Goal: Transaction & Acquisition: Purchase product/service

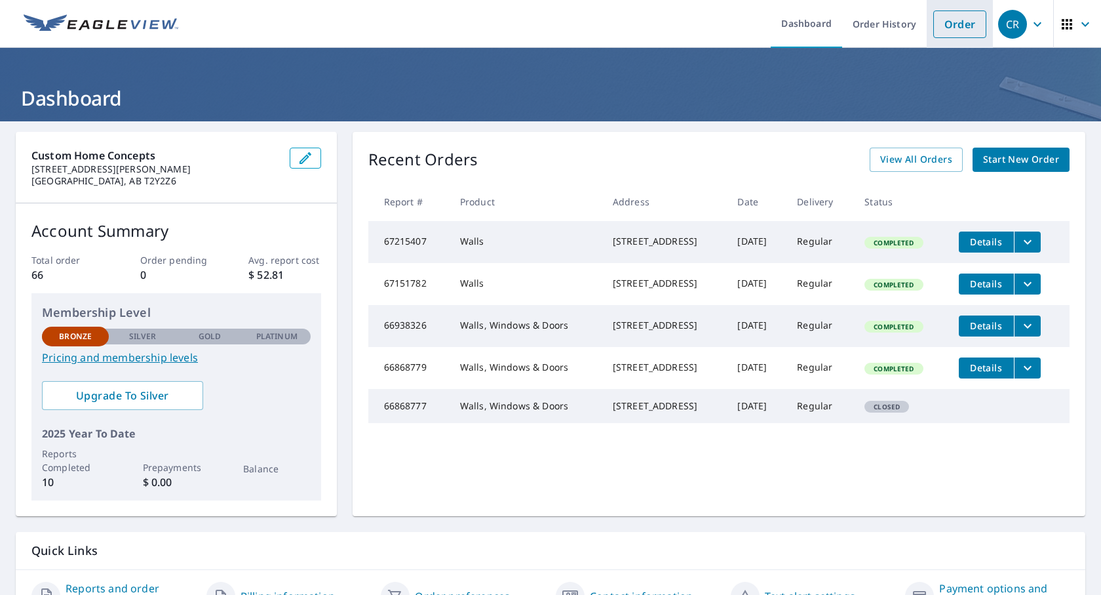
click at [964, 29] on link "Order" at bounding box center [960, 24] width 53 height 28
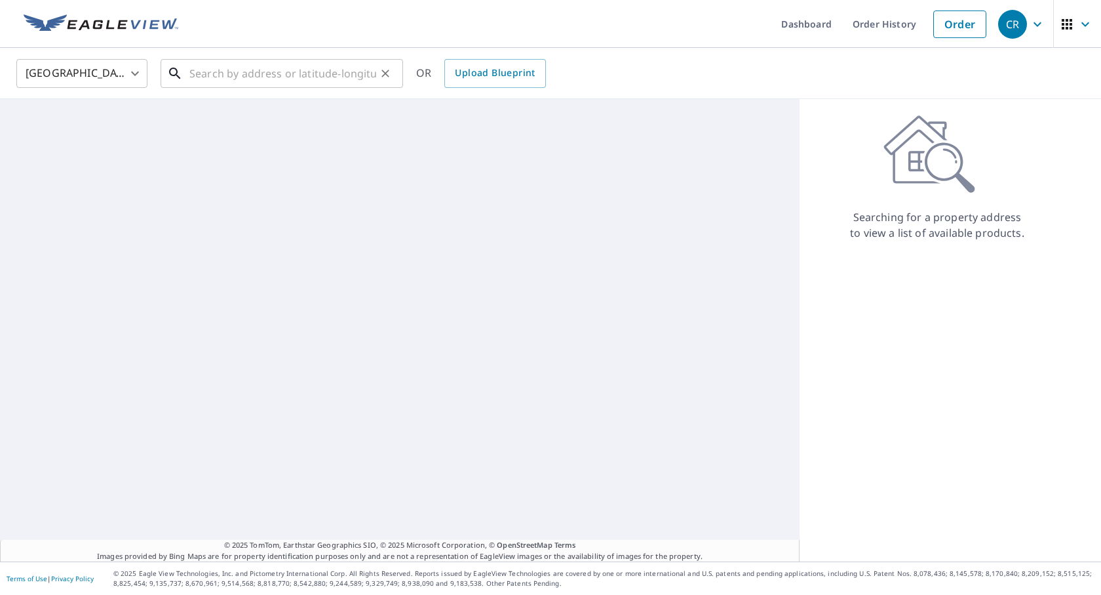
click at [359, 77] on input "text" at bounding box center [282, 73] width 187 height 37
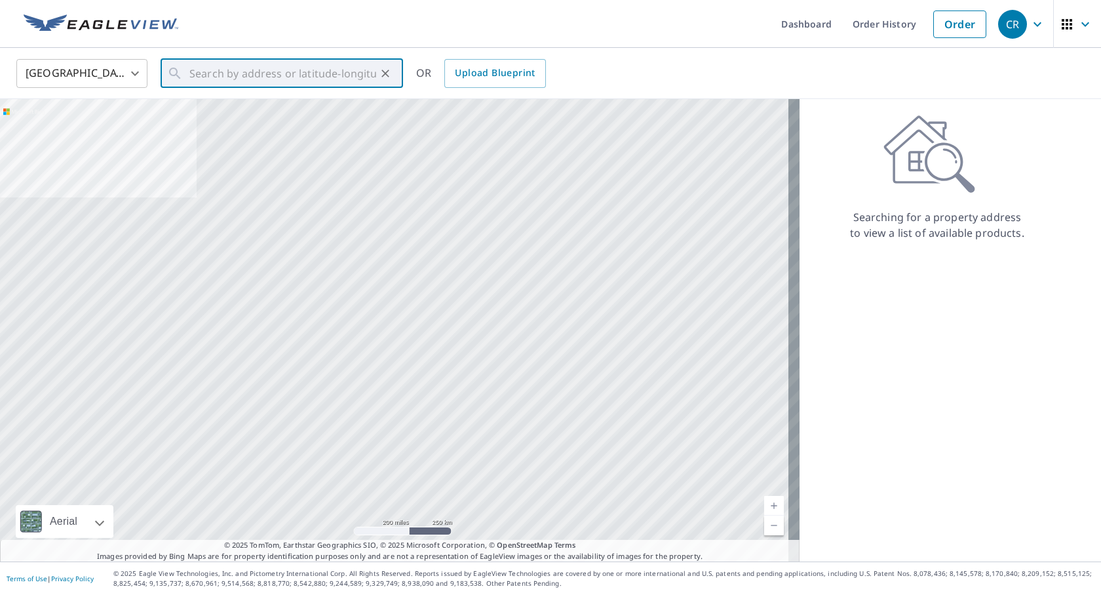
click at [138, 66] on body "CR CR Dashboard Order History Order CR United States US ​ ​ OR Upload Blueprint…" at bounding box center [550, 297] width 1101 height 595
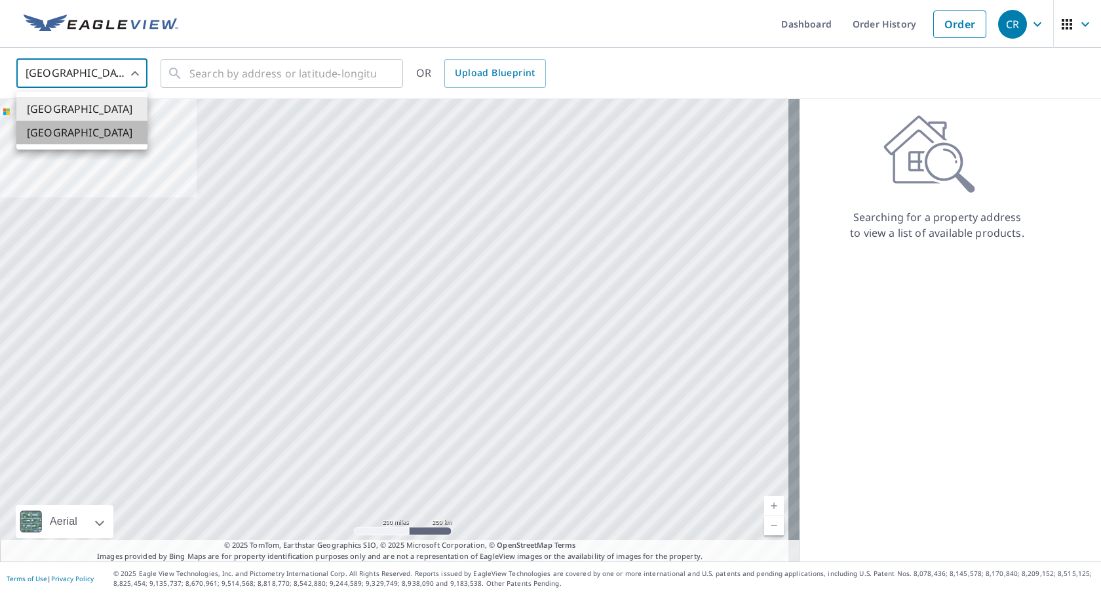
click at [94, 137] on li "[GEOGRAPHIC_DATA]" at bounding box center [81, 133] width 131 height 24
type input "CA"
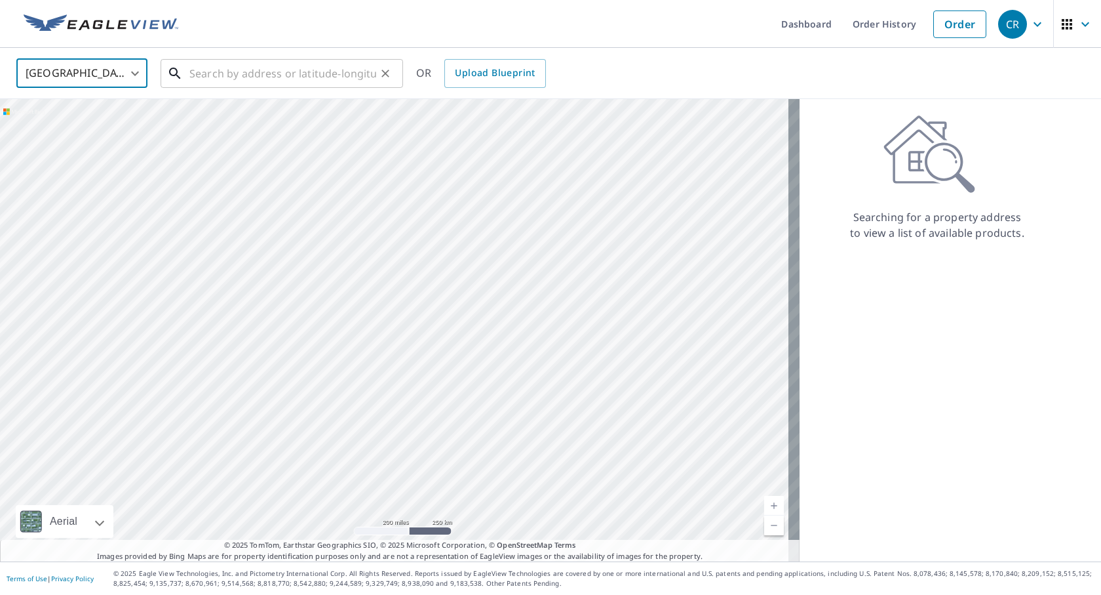
click at [241, 76] on input "text" at bounding box center [282, 73] width 187 height 37
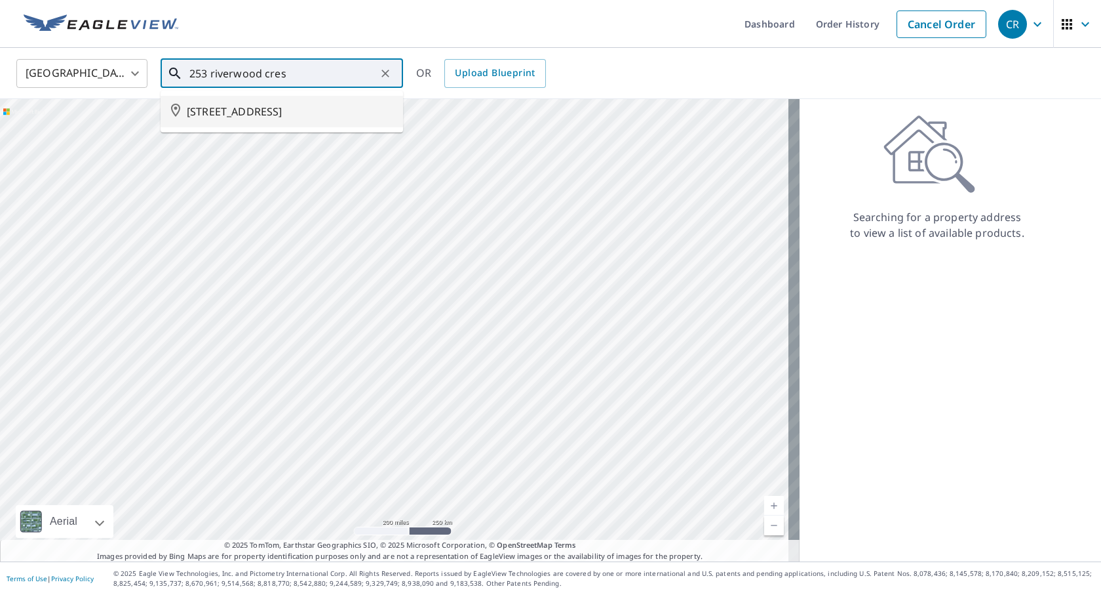
click at [315, 119] on span "[STREET_ADDRESS]" at bounding box center [290, 112] width 206 height 16
type input "[STREET_ADDRESS]"
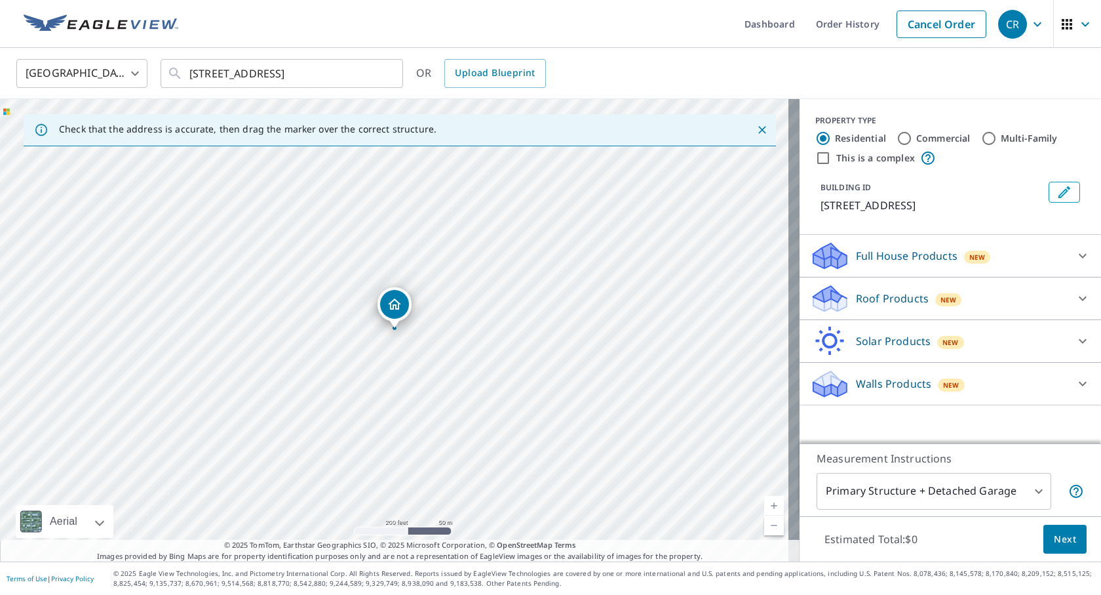
click at [903, 264] on p "Full House Products" at bounding box center [907, 256] width 102 height 16
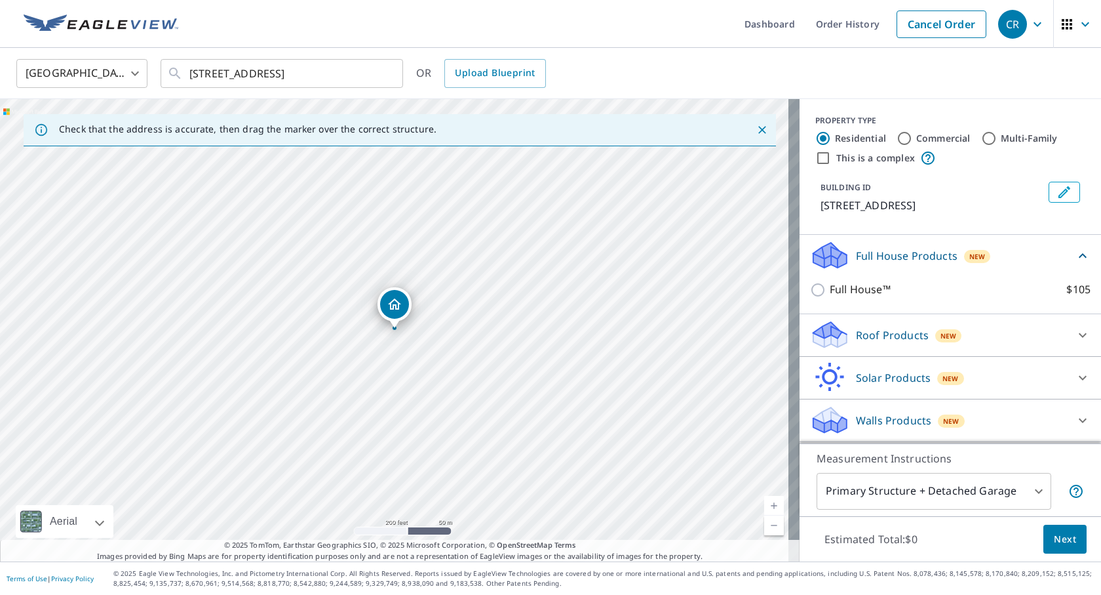
click at [894, 428] on p "Walls Products" at bounding box center [893, 420] width 75 height 16
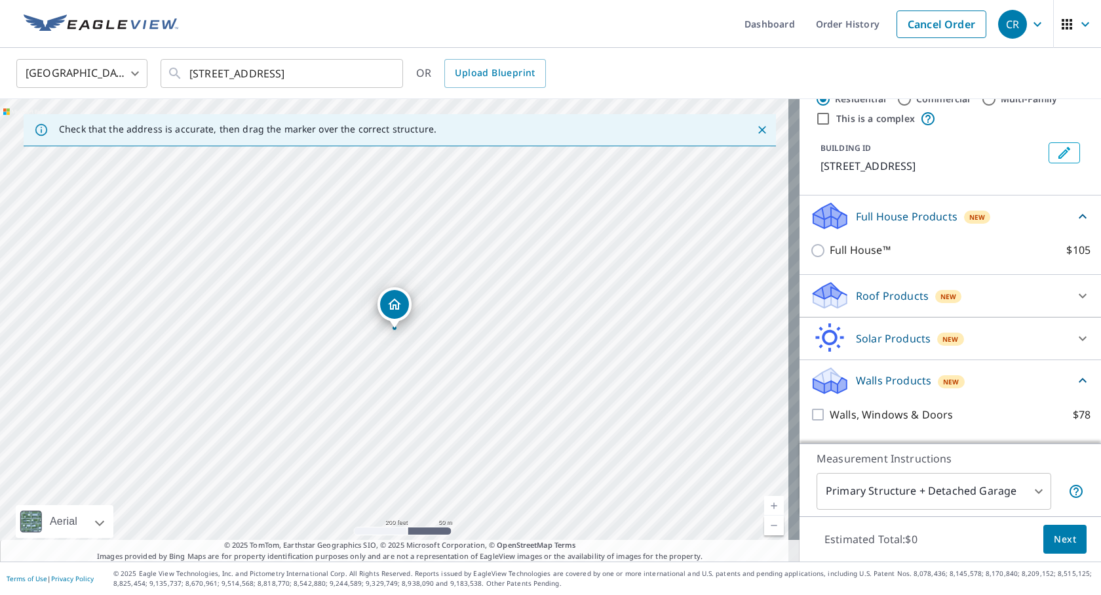
scroll to position [88, 0]
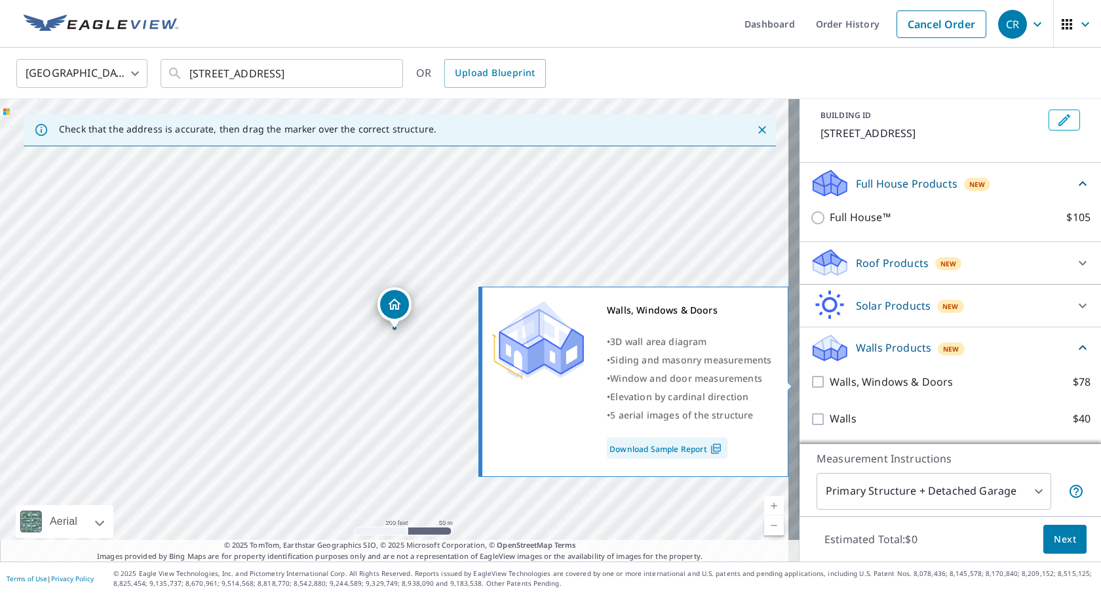
click at [892, 383] on p "Walls, Windows & Doors" at bounding box center [891, 382] width 123 height 16
click at [830, 383] on input "Walls, Windows & Doors $78" at bounding box center [820, 382] width 20 height 16
checkbox input "true"
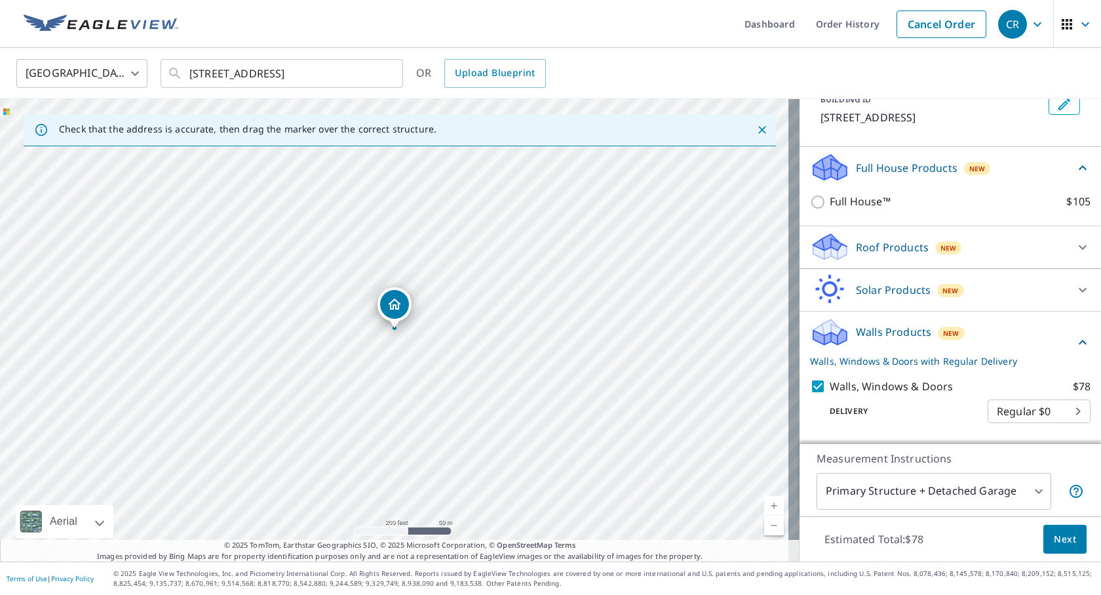
click at [1055, 532] on span "Next" at bounding box center [1065, 539] width 22 height 16
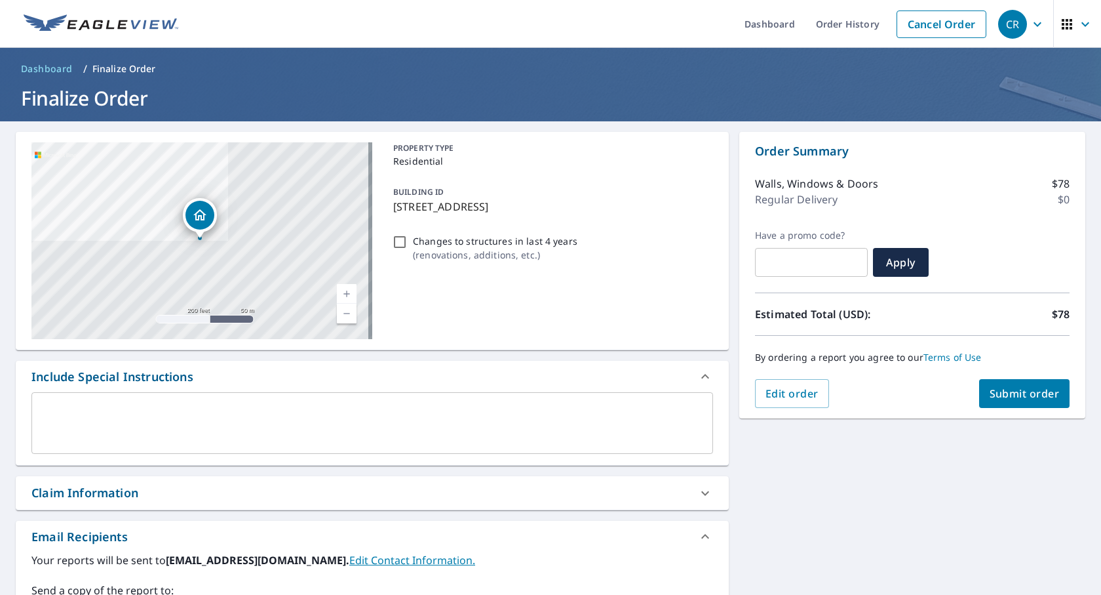
click at [1033, 400] on span "Submit order" at bounding box center [1025, 393] width 70 height 14
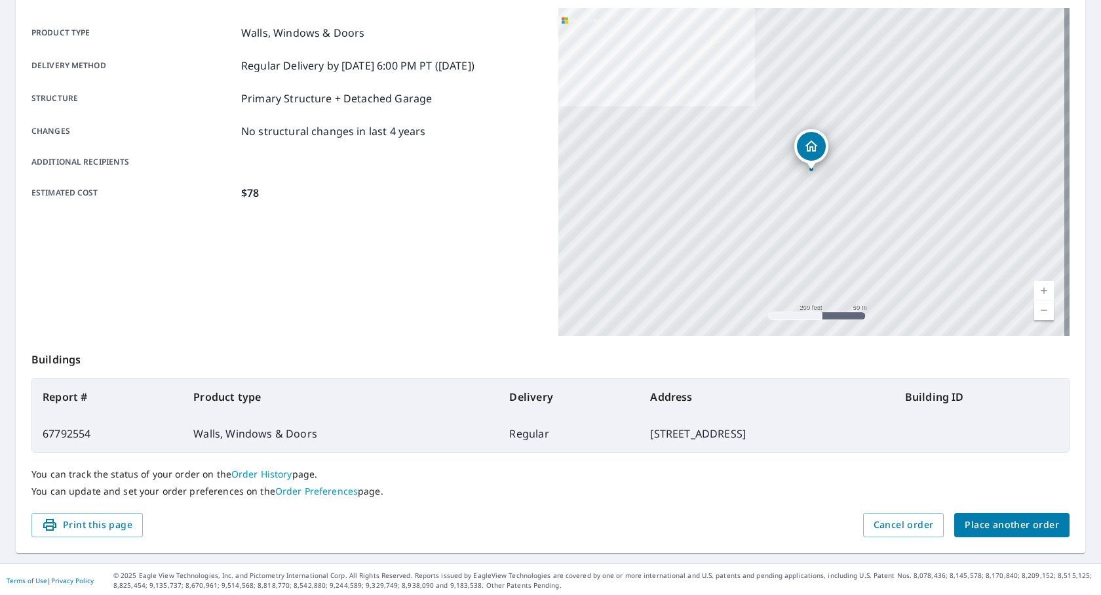
scroll to position [177, 0]
